Goal: Manage account settings

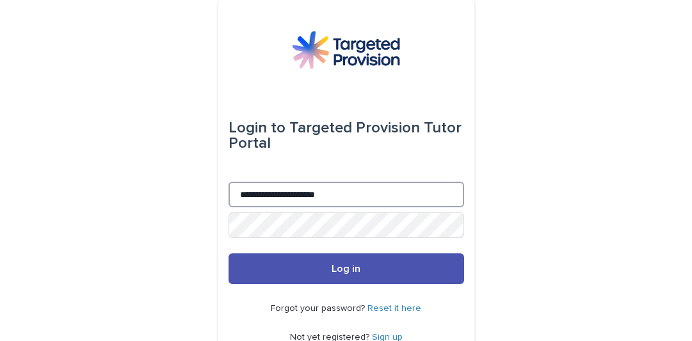
type input "**********"
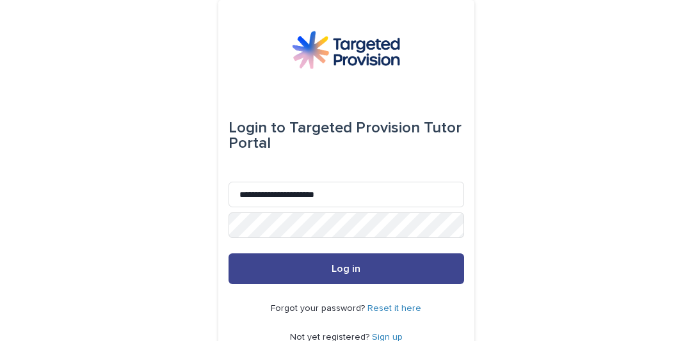
click at [296, 273] on button "Log in" at bounding box center [345, 268] width 235 height 31
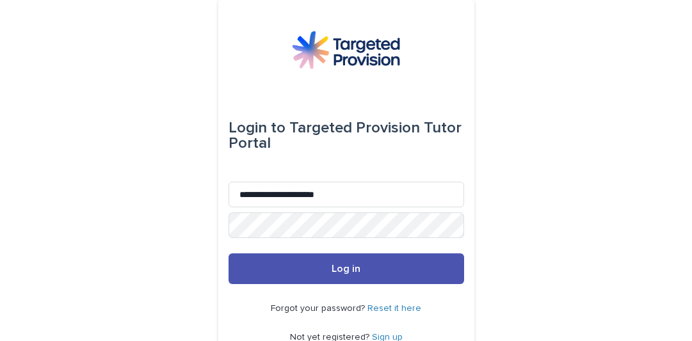
click at [399, 308] on link "Reset it here" at bounding box center [394, 308] width 54 height 9
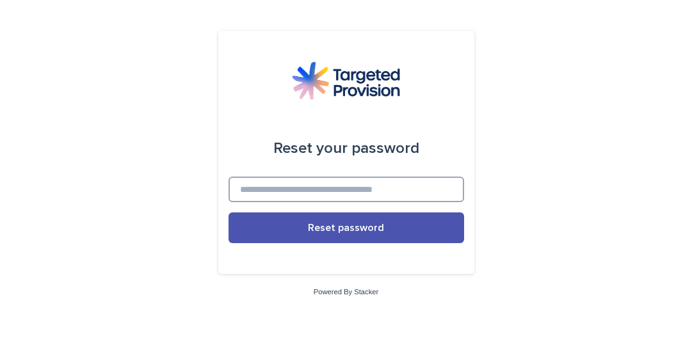
click at [276, 188] on input at bounding box center [345, 190] width 235 height 26
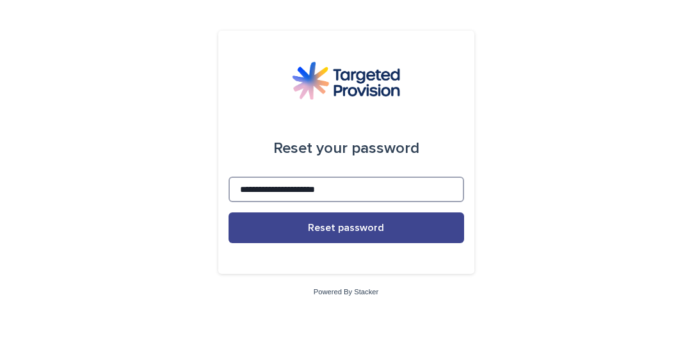
type input "**********"
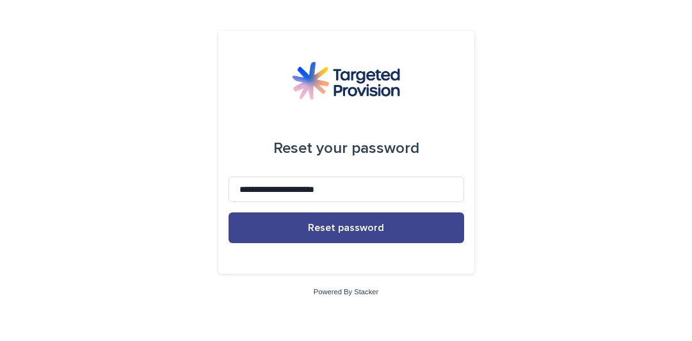
click at [290, 227] on button "Reset password" at bounding box center [345, 227] width 235 height 31
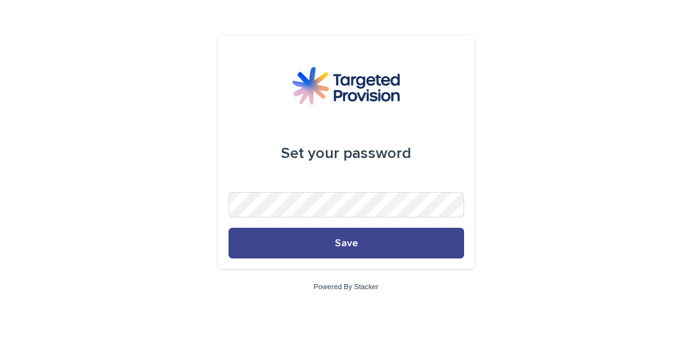
click at [358, 241] on button "Save" at bounding box center [345, 243] width 235 height 31
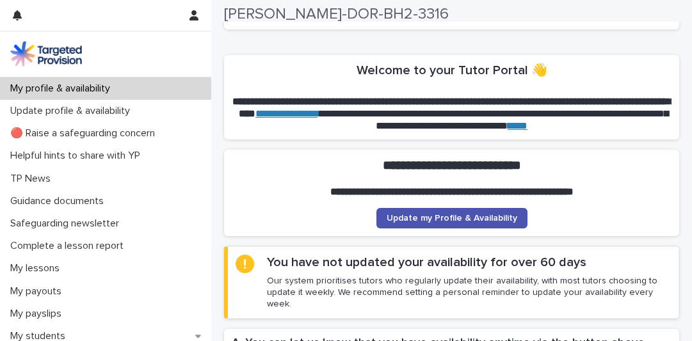
scroll to position [90, 0]
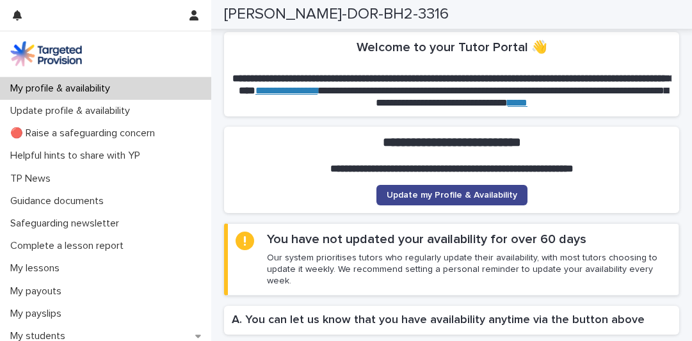
click at [442, 191] on span "Update my Profile & Availability" at bounding box center [451, 195] width 131 height 9
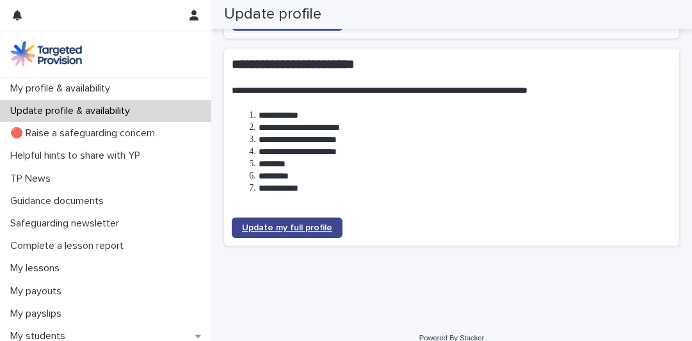
scroll to position [210, 0]
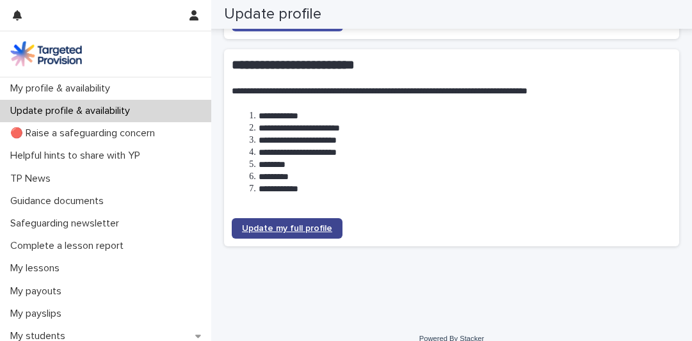
click at [270, 224] on span "Update my full profile" at bounding box center [287, 228] width 90 height 9
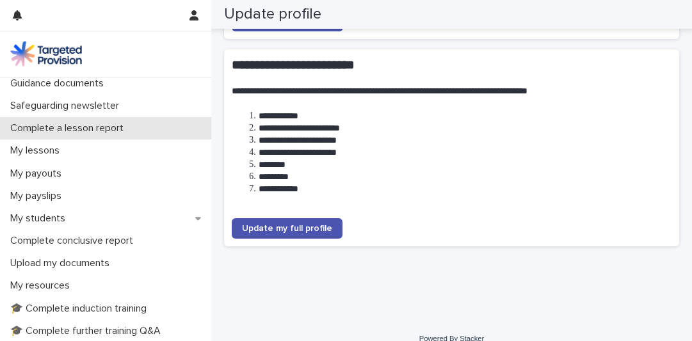
scroll to position [121, 0]
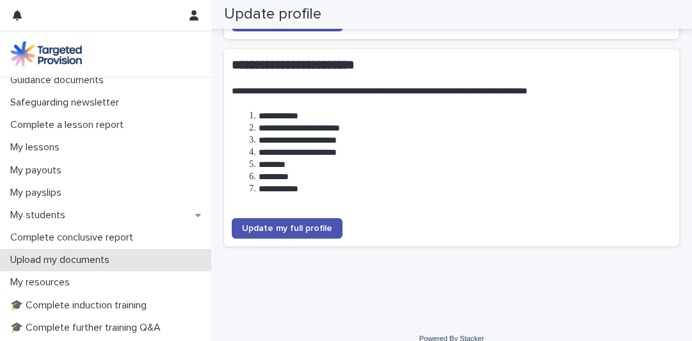
click at [76, 255] on p "Upload my documents" at bounding box center [62, 260] width 115 height 12
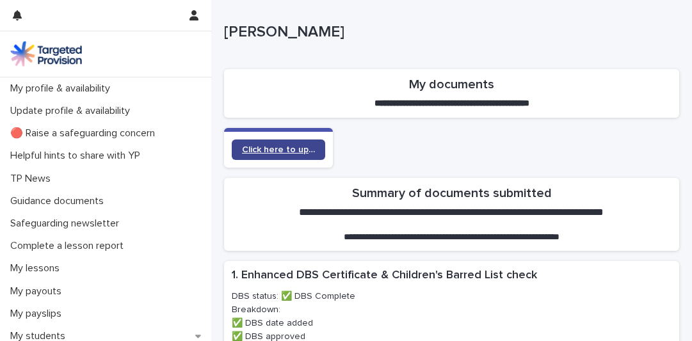
click at [275, 148] on span "Click here to update your documents" at bounding box center [278, 149] width 73 height 9
